Goal: Task Accomplishment & Management: Use online tool/utility

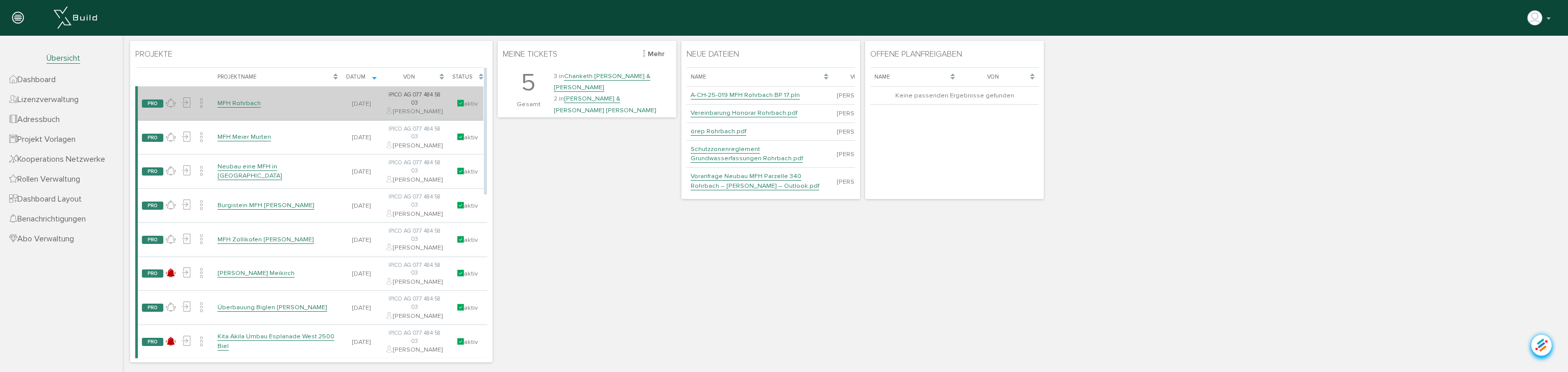
click at [245, 107] on link "MFH Rohrbach" at bounding box center [239, 103] width 43 height 9
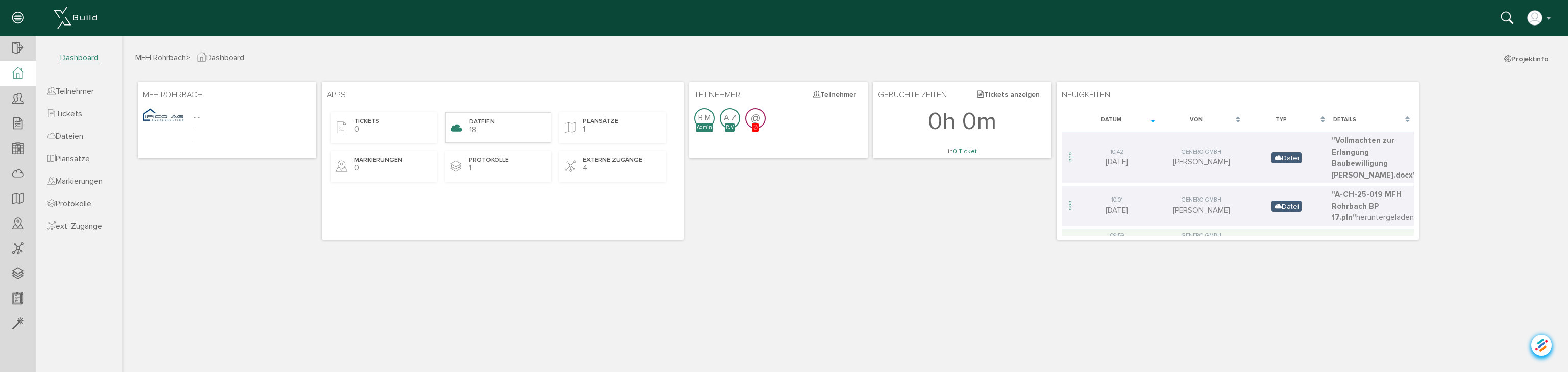
click at [484, 123] on span "Dateien" at bounding box center [482, 121] width 25 height 9
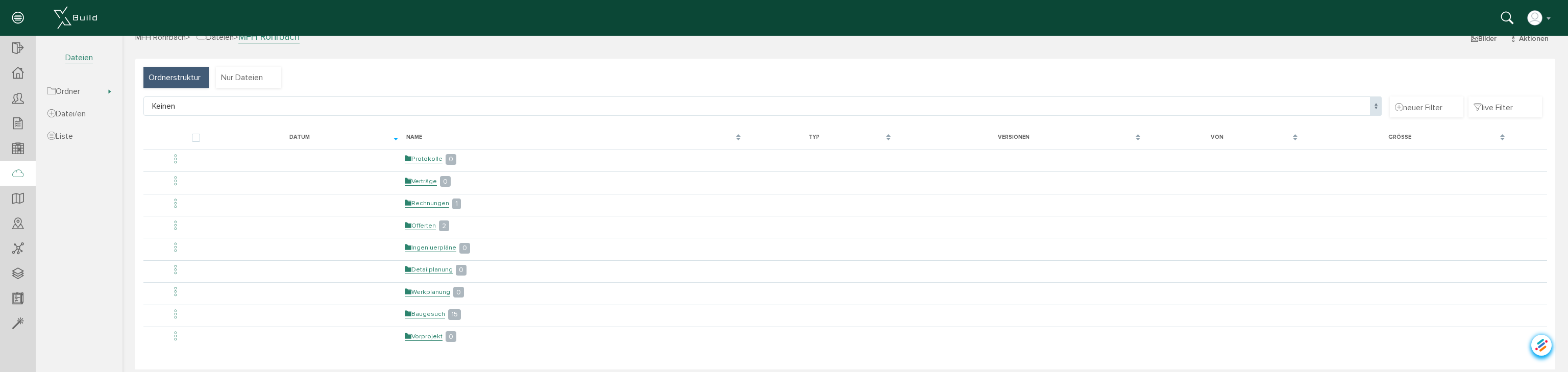
scroll to position [40, 0]
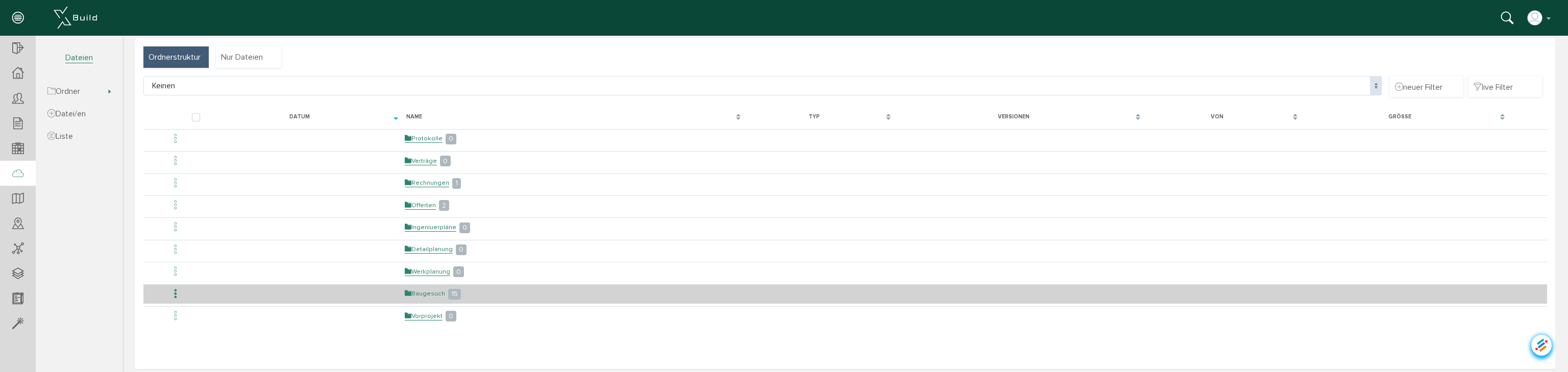
click at [429, 290] on link "Baugesuch" at bounding box center [425, 293] width 40 height 9
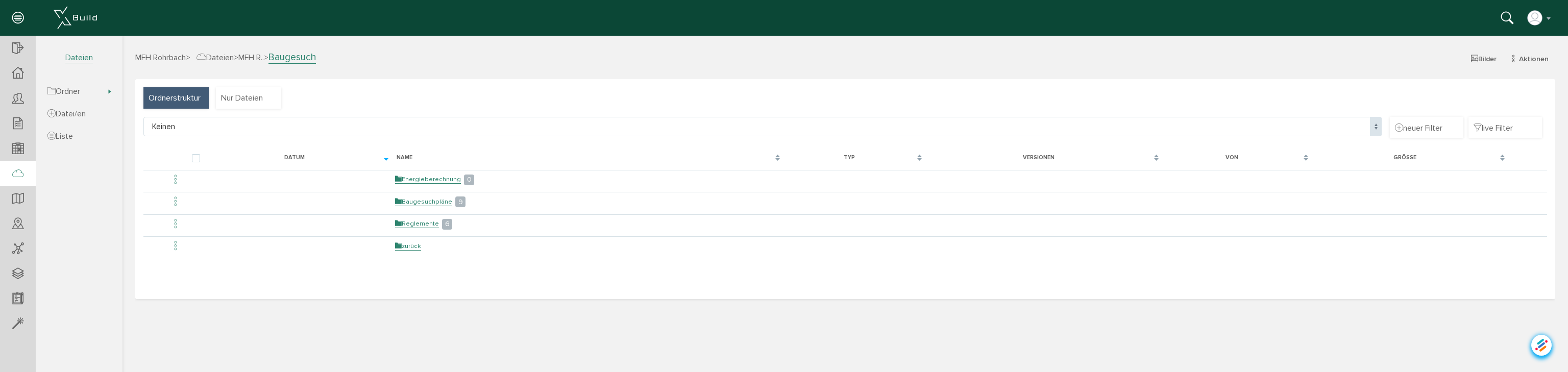
scroll to position [0, 0]
click at [180, 93] on span "Ordnerstruktur" at bounding box center [174, 98] width 52 height 12
click at [1512, 58] on icon "button" at bounding box center [1512, 59] width 7 height 9
click at [1517, 109] on link "neuer Ordner" at bounding box center [1522, 109] width 81 height 15
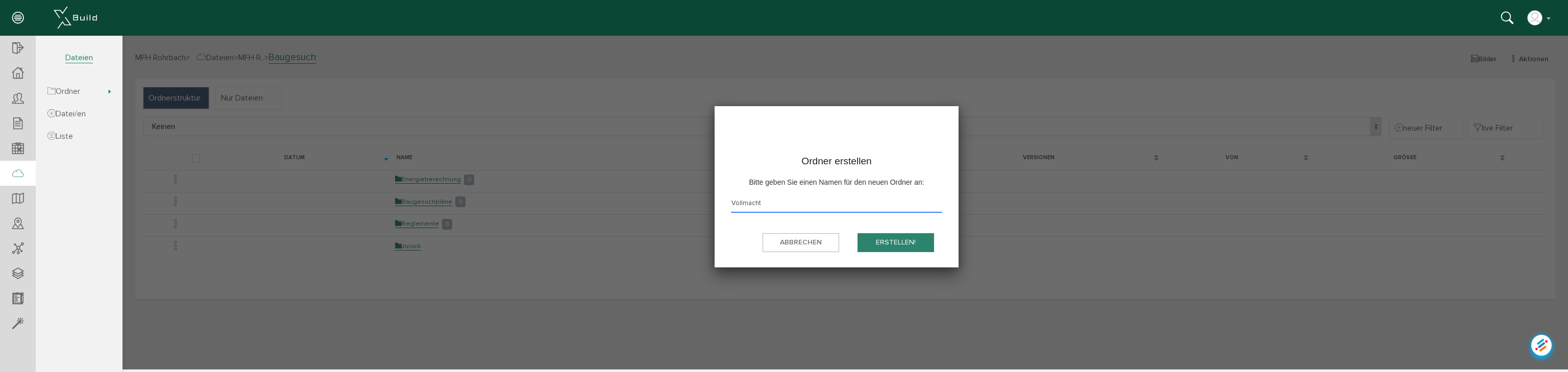
type input "Vollmacht"
click at [905, 243] on button "erstellen!" at bounding box center [895, 243] width 76 height 19
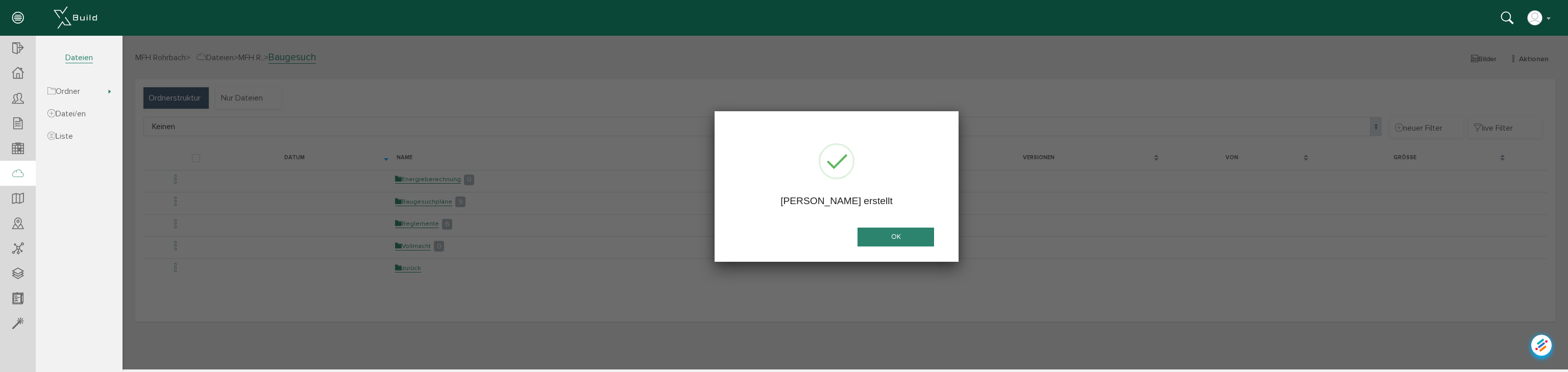
click at [905, 243] on button "OK" at bounding box center [895, 237] width 76 height 19
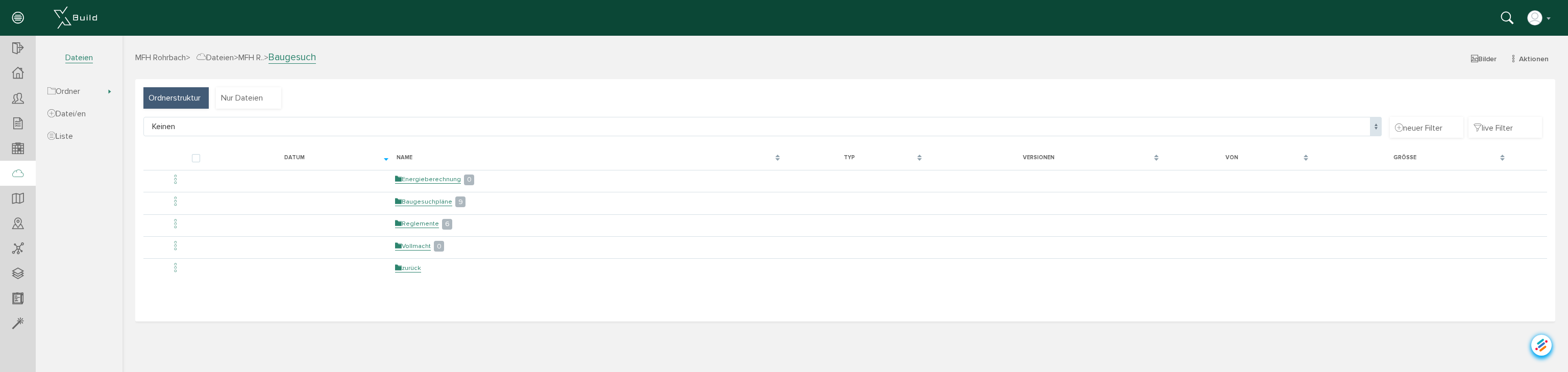
drag, startPoint x: 419, startPoint y: 247, endPoint x: 437, endPoint y: 252, distance: 18.7
click at [419, 247] on link "Vollmacht" at bounding box center [412, 246] width 36 height 9
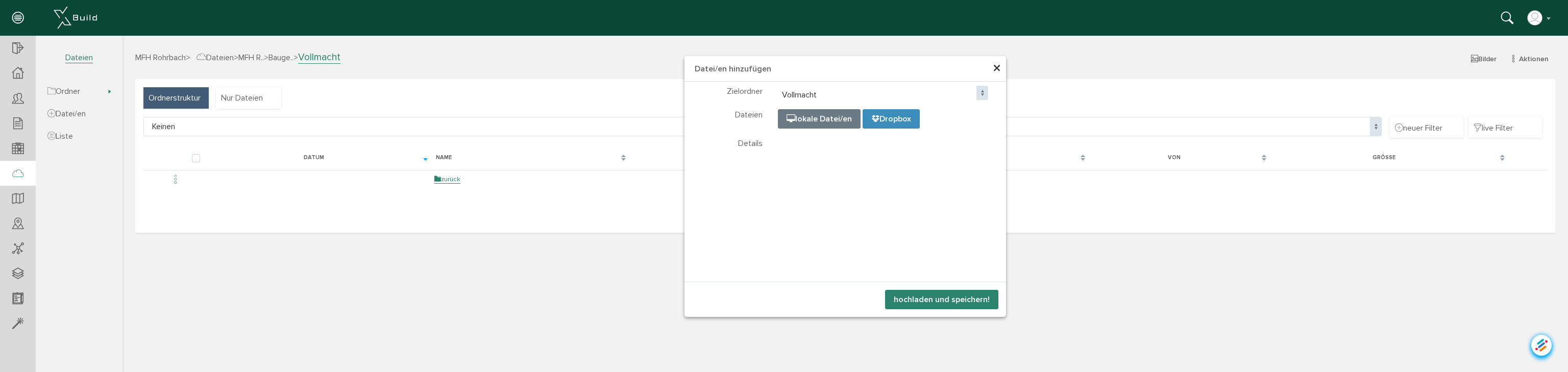
select select "D-689f7c25a595d4_71085936"
click at [926, 298] on button "hochladen und speichern!" at bounding box center [942, 300] width 114 height 19
